Goal: Task Accomplishment & Management: Manage account settings

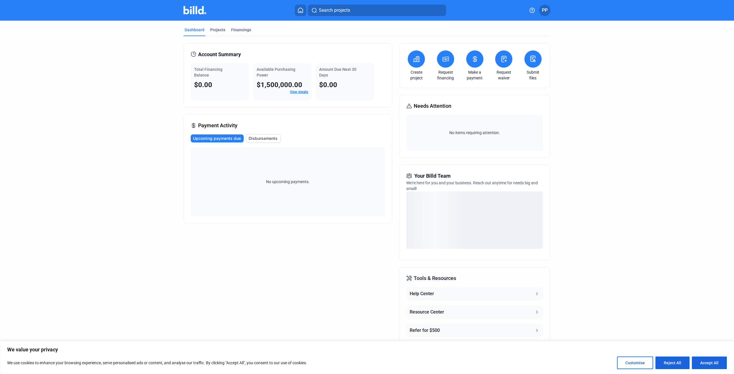
click at [299, 90] on link "View details" at bounding box center [299, 92] width 18 height 4
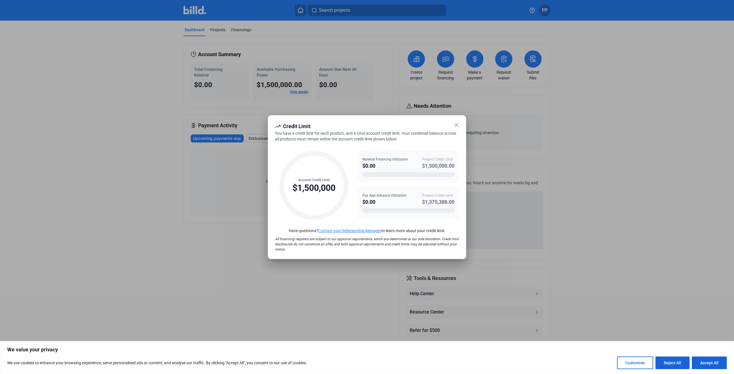
click at [612, 175] on div at bounding box center [367, 187] width 734 height 374
drag, startPoint x: 531, startPoint y: 164, endPoint x: 460, endPoint y: 124, distance: 81.6
click at [530, 163] on div at bounding box center [367, 187] width 734 height 374
click at [458, 125] on icon at bounding box center [456, 125] width 7 height 7
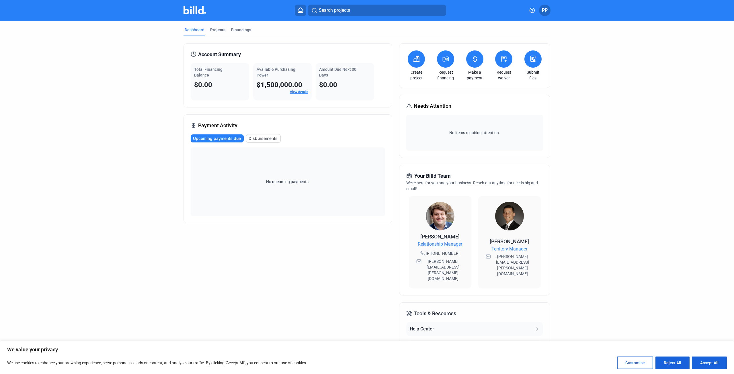
click at [475, 61] on icon at bounding box center [474, 59] width 3 height 6
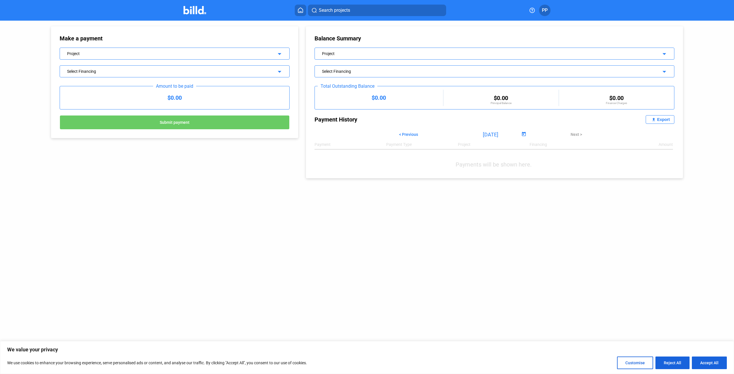
click at [543, 8] on span "PP" at bounding box center [545, 10] width 6 height 7
click at [502, 71] on button "Banks" at bounding box center [514, 76] width 63 height 11
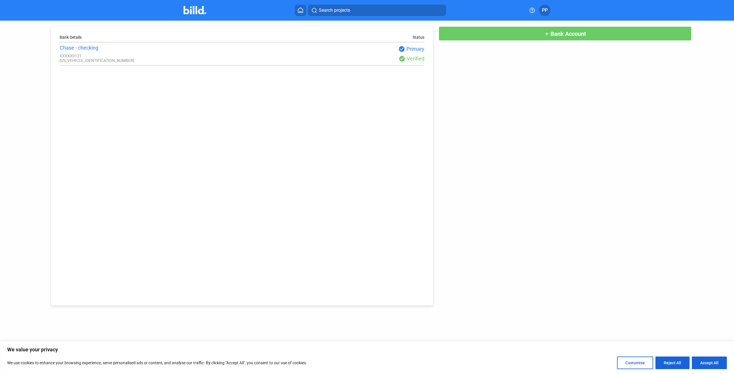
click at [519, 83] on div "Bank Details Status Chase - checking XXXXX0121 [US_VEHICLE_IDENTIFICATION_NUMBE…" at bounding box center [367, 163] width 661 height 285
